Goal: Task Accomplishment & Management: Use online tool/utility

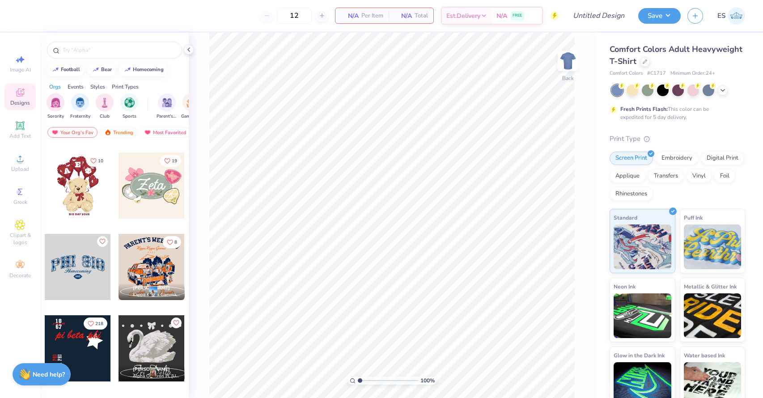
scroll to position [557, 0]
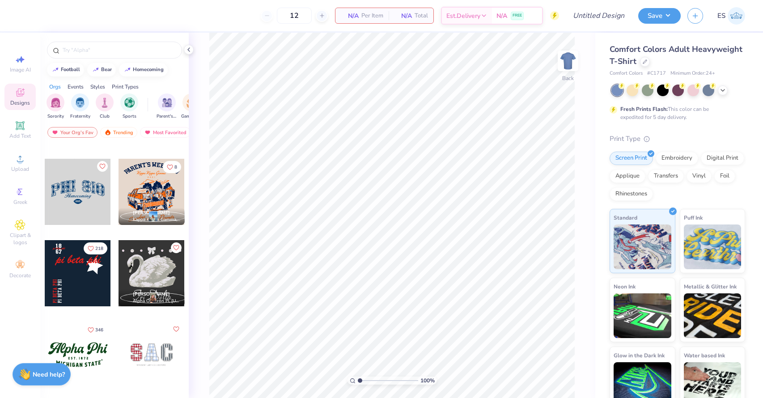
click at [87, 210] on div at bounding box center [78, 192] width 66 height 66
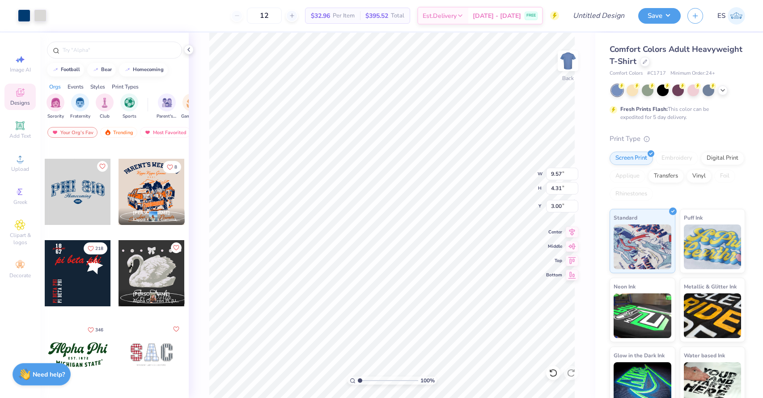
type input "9.57"
type input "4.31"
type input "11.42"
type input "5.15"
type input "11.42"
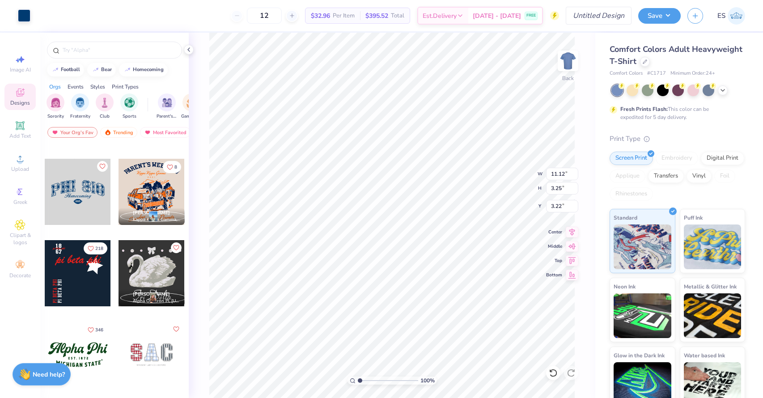
type input "3.64"
type input "3.00"
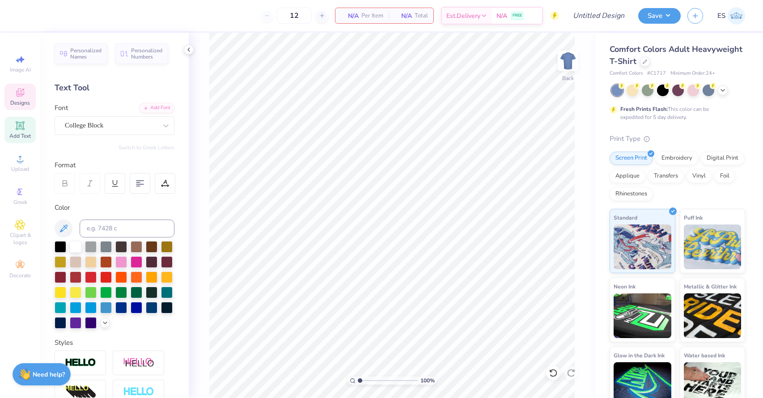
click at [26, 99] on div "Designs" at bounding box center [19, 97] width 31 height 26
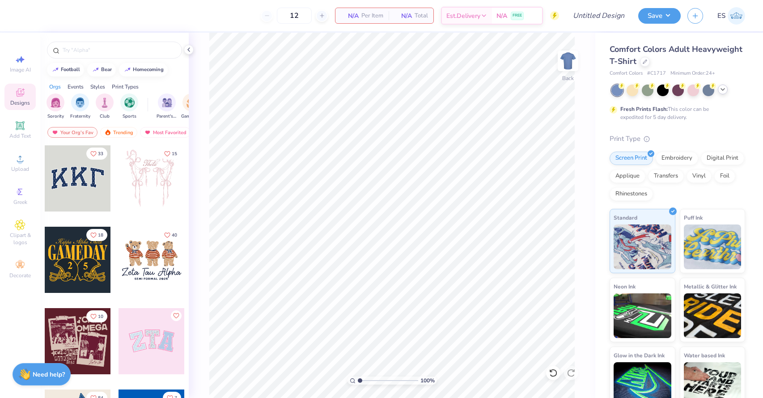
click at [724, 89] on polyline at bounding box center [723, 90] width 4 height 2
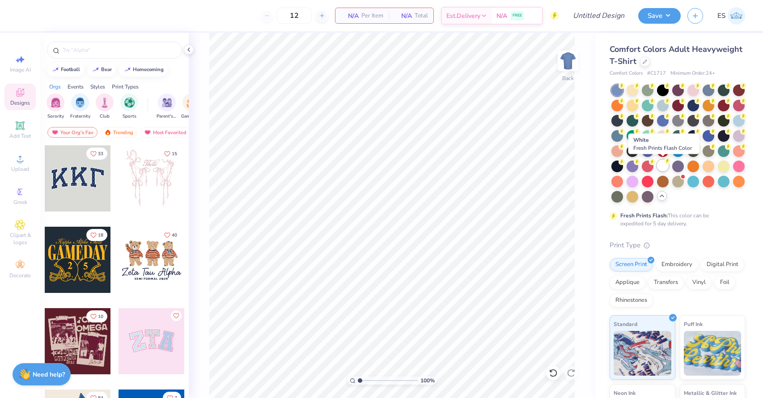
click at [663, 163] on div at bounding box center [663, 166] width 12 height 12
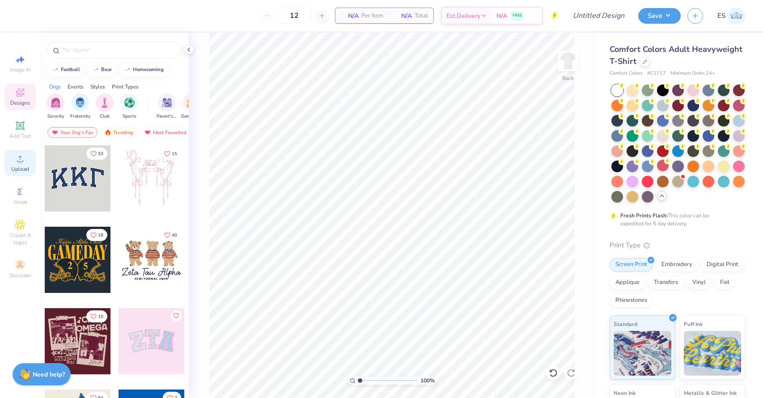
click at [15, 171] on span "Upload" at bounding box center [20, 169] width 18 height 7
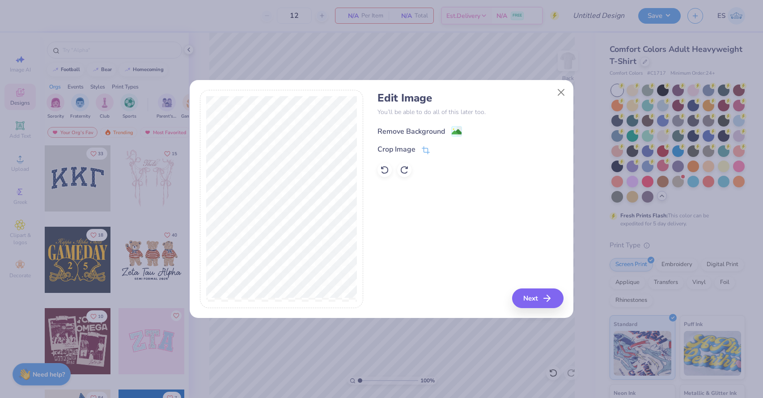
click at [451, 126] on icon at bounding box center [456, 131] width 11 height 11
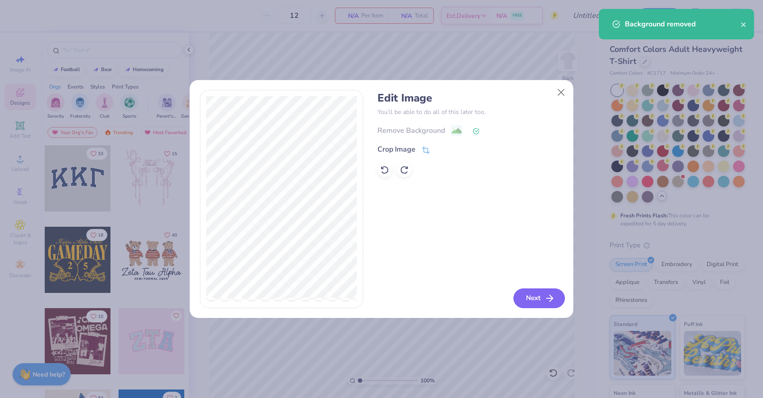
click at [534, 294] on button "Next" at bounding box center [539, 299] width 51 height 20
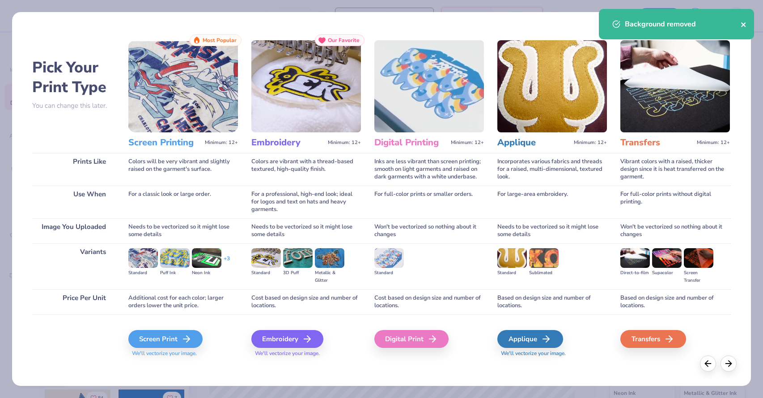
click at [746, 23] on icon "close" at bounding box center [744, 24] width 6 height 7
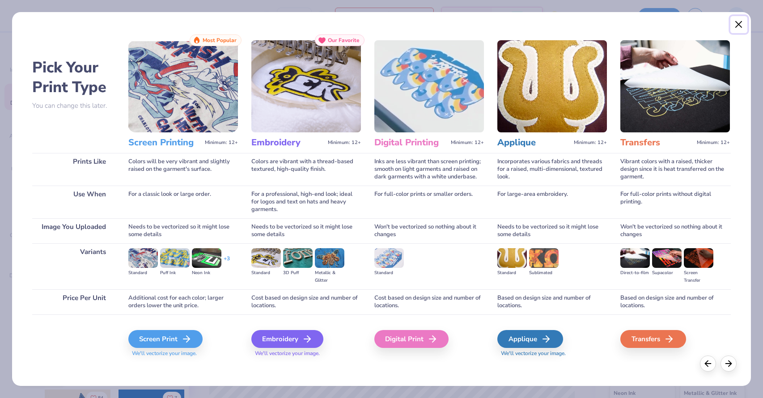
drag, startPoint x: 737, startPoint y: 24, endPoint x: 574, endPoint y: 139, distance: 199.5
click at [574, 139] on div "Pick Your Print Type You can change this later. Prints Like Use When Image You …" at bounding box center [382, 199] width 740 height 375
click at [187, 338] on icon at bounding box center [189, 339] width 11 height 11
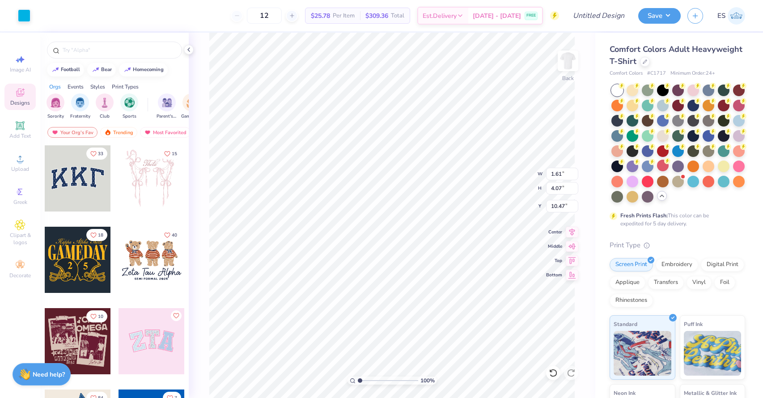
type input "3.00"
click at [89, 51] on input "text" at bounding box center [119, 50] width 115 height 9
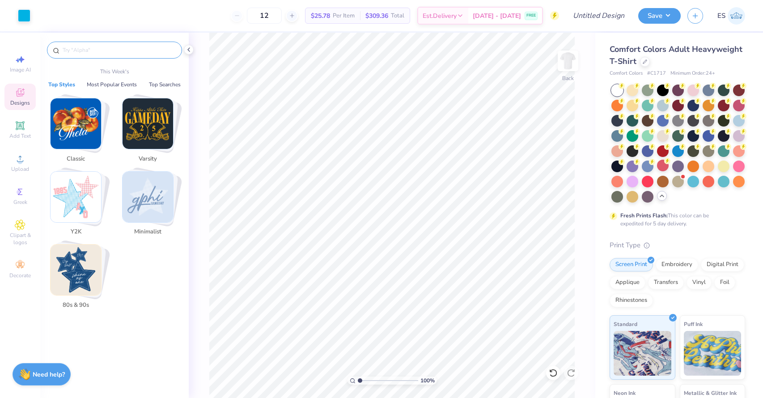
click at [69, 269] on img "Stack Card Button 80s & 90s" at bounding box center [76, 270] width 51 height 51
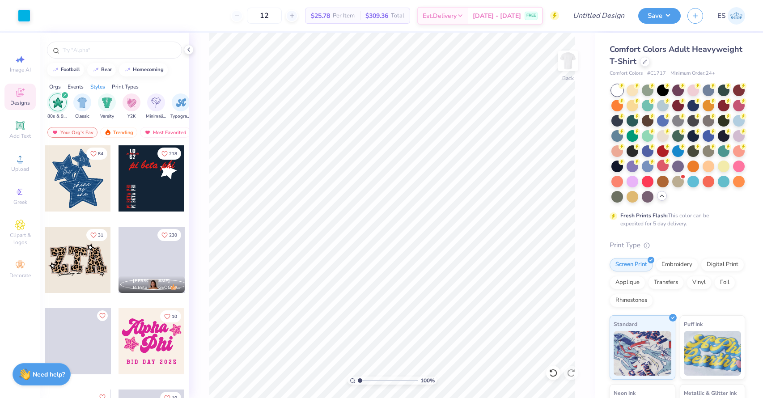
scroll to position [0, 469]
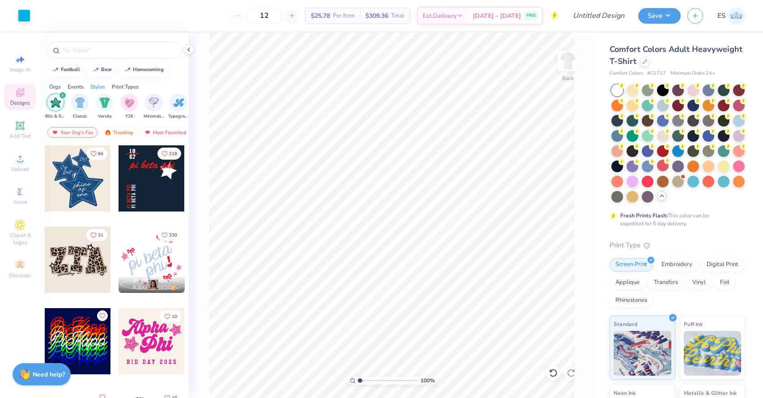
click at [68, 183] on div at bounding box center [78, 178] width 66 height 66
type input "3.71"
type input "4.33"
type input "9.99"
type input "1.61"
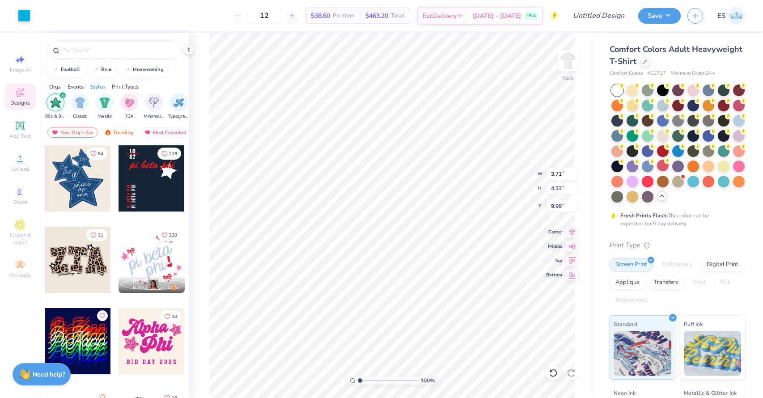
type input "4.07"
type input "3.00"
type input "3.71"
type input "4.33"
type input "3.94"
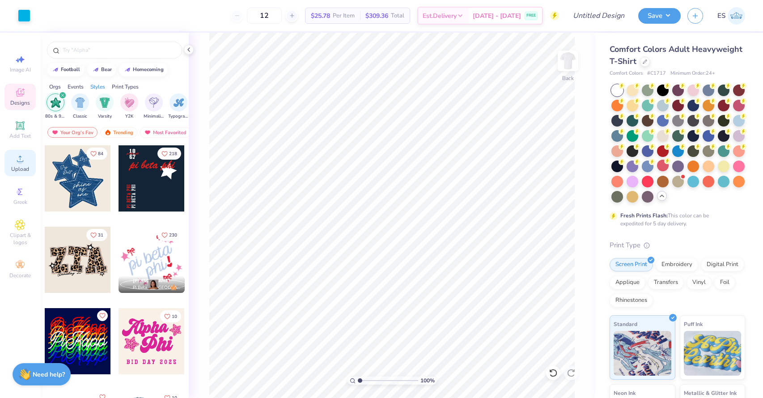
click at [17, 172] on span "Upload" at bounding box center [20, 169] width 18 height 7
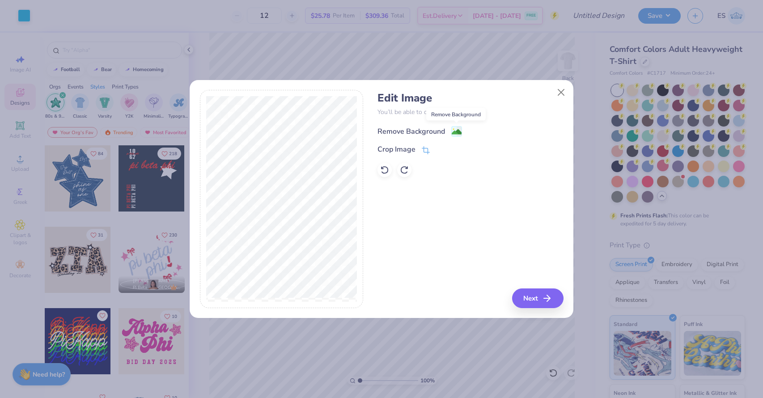
click at [458, 130] on image at bounding box center [457, 132] width 10 height 10
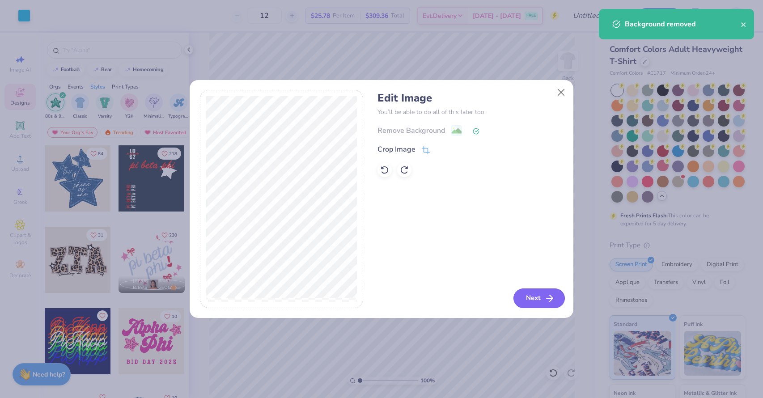
click at [535, 302] on button "Next" at bounding box center [539, 299] width 51 height 20
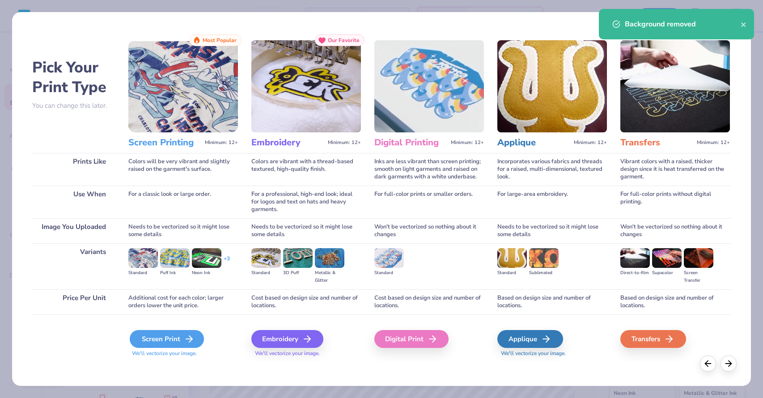
click at [174, 334] on div "Screen Print" at bounding box center [167, 339] width 74 height 18
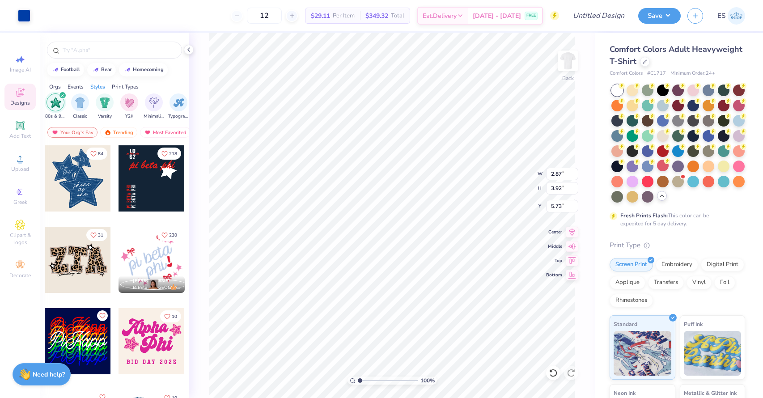
type input "2.87"
type input "3.92"
type input "3.94"
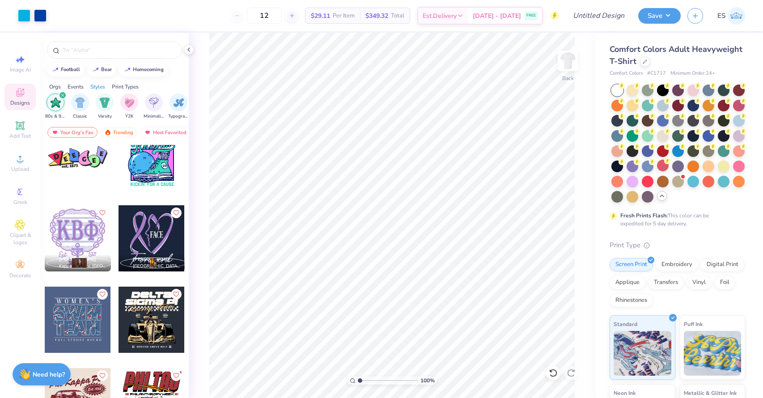
scroll to position [928, 0]
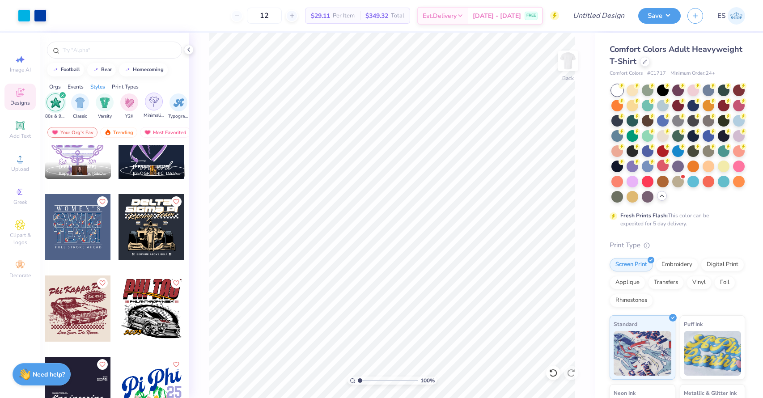
click at [152, 103] on img "filter for Minimalist" at bounding box center [154, 102] width 10 height 10
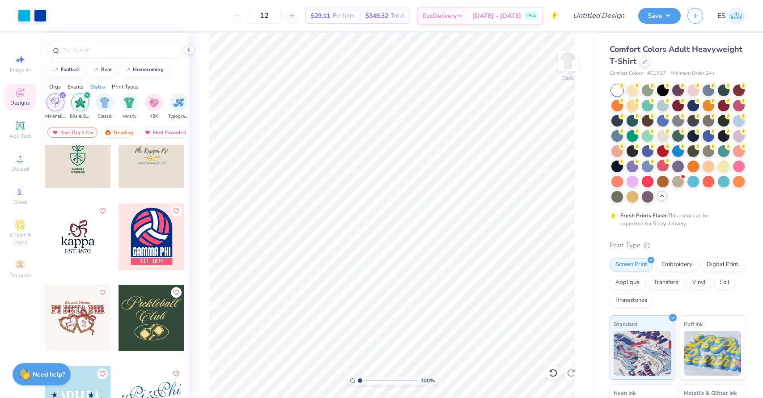
scroll to position [1005, 0]
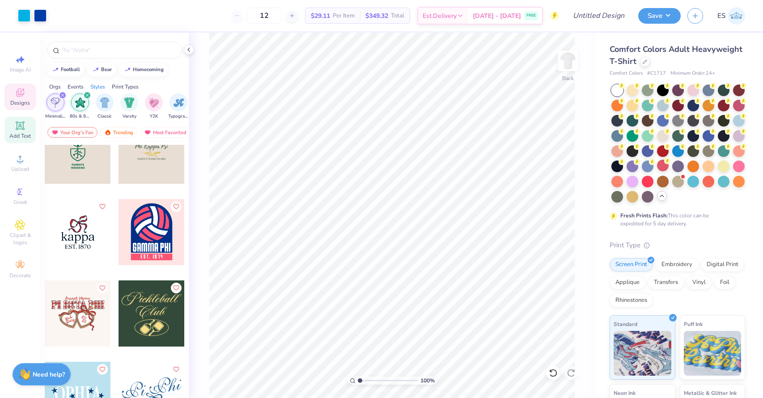
click at [25, 122] on icon at bounding box center [20, 125] width 11 height 11
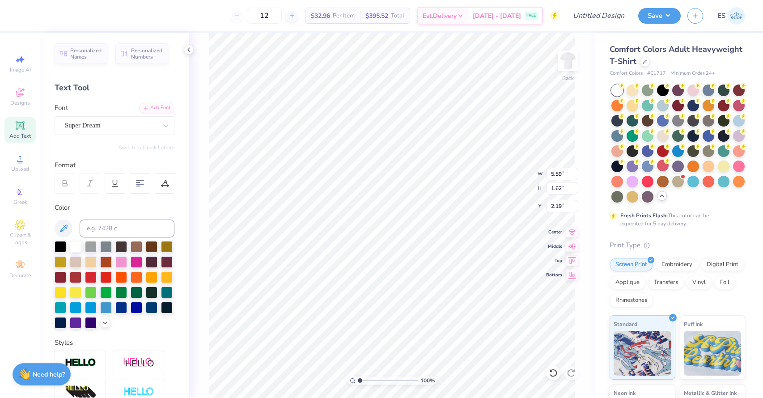
type input "2.19"
type textarea "nae here"
click at [734, 16] on img at bounding box center [736, 15] width 17 height 17
type input "9.15"
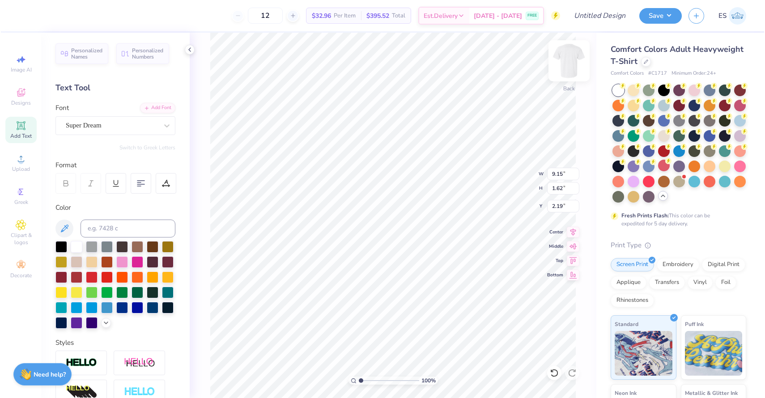
scroll to position [0, 0]
type textarea "e"
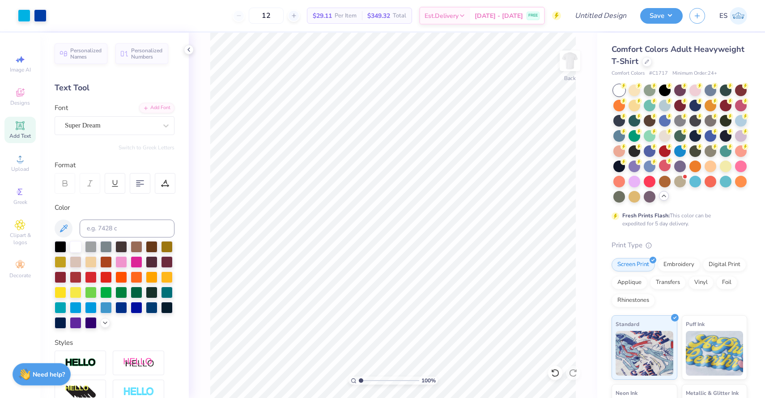
click at [738, 15] on img at bounding box center [738, 15] width 17 height 17
